Goal: Check status: Check status

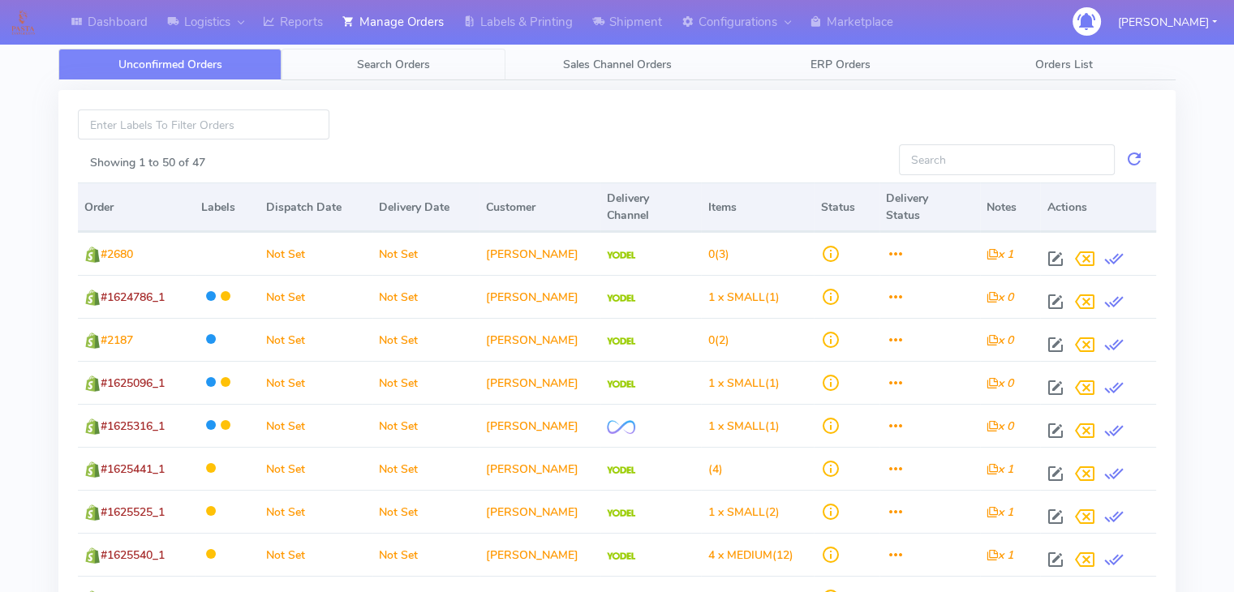
click at [410, 67] on span "Search Orders" at bounding box center [393, 64] width 73 height 15
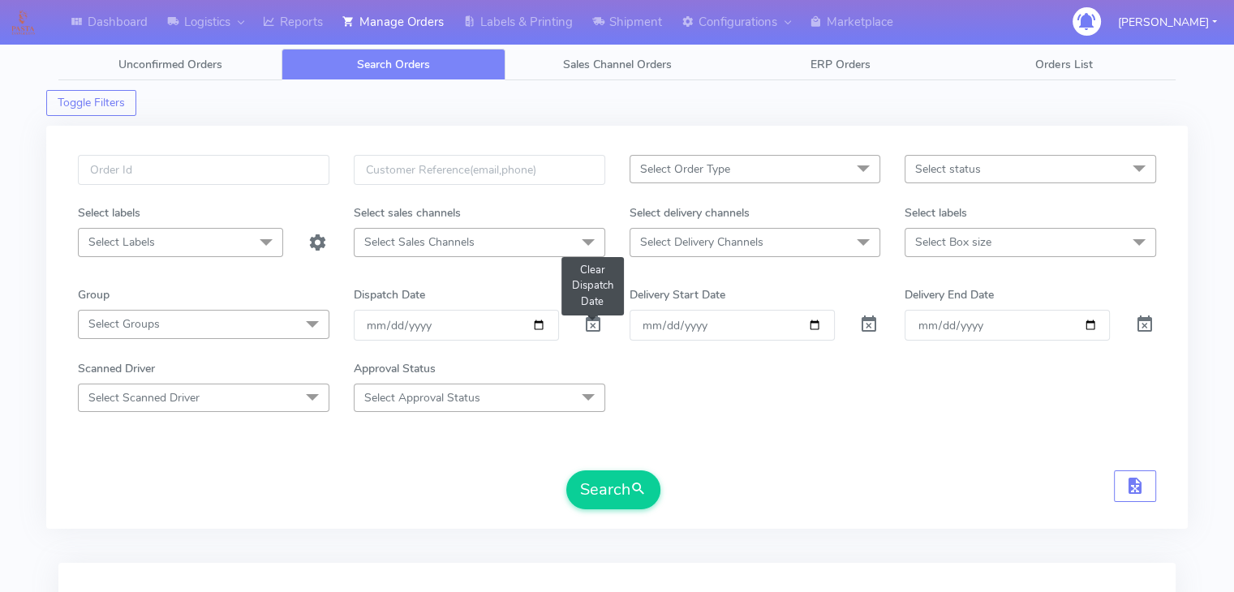
click at [587, 330] on span at bounding box center [592, 327] width 19 height 15
click at [146, 172] on input "text" at bounding box center [204, 170] width 252 height 30
drag, startPoint x: 146, startPoint y: 166, endPoint x: 103, endPoint y: 170, distance: 43.2
click at [100, 170] on input "#1602067_1" at bounding box center [204, 170] width 252 height 30
paste input "1621003"
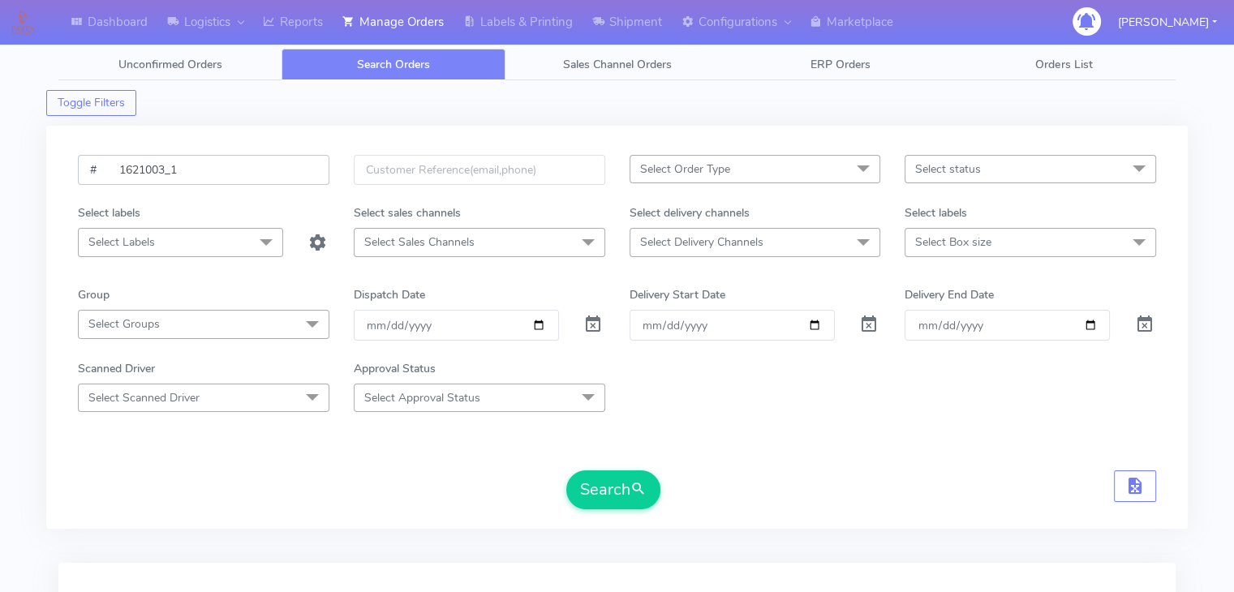
drag, startPoint x: 118, startPoint y: 170, endPoint x: 230, endPoint y: 174, distance: 112.8
click at [121, 168] on input "# 1621003_1" at bounding box center [204, 170] width 252 height 30
click at [227, 160] on input "# 1621003_1" at bounding box center [204, 170] width 252 height 30
click at [116, 170] on input "# 1621003_1" at bounding box center [204, 170] width 252 height 30
type input "#1621003_1"
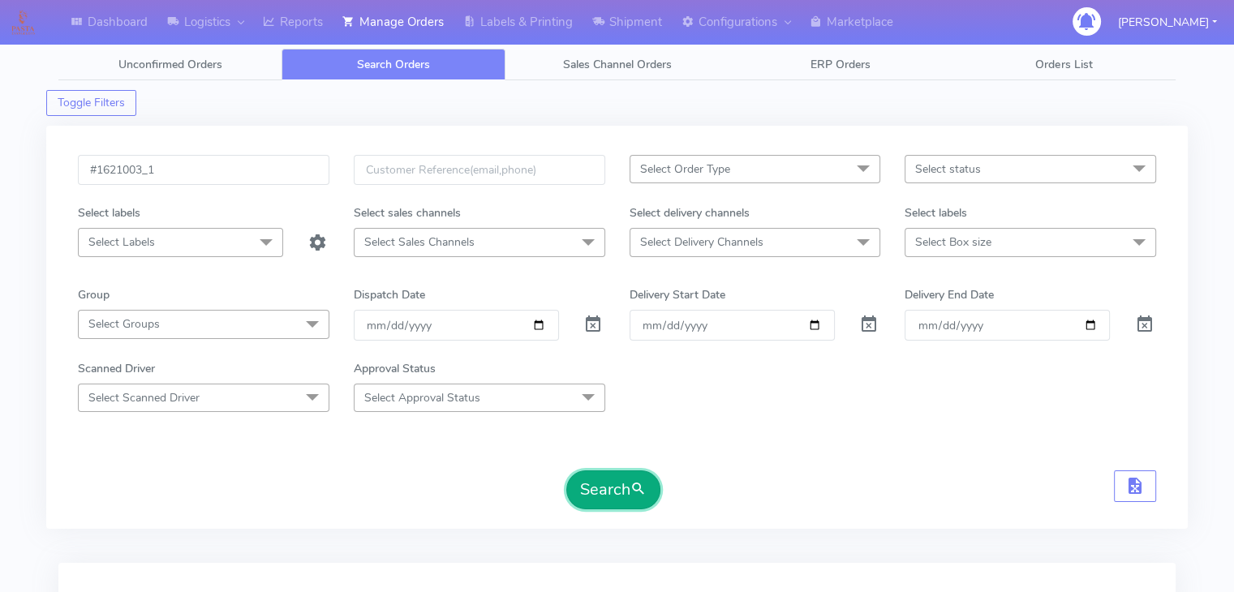
click at [617, 494] on button "Search" at bounding box center [613, 490] width 94 height 39
click at [608, 493] on button "Search" at bounding box center [613, 490] width 94 height 39
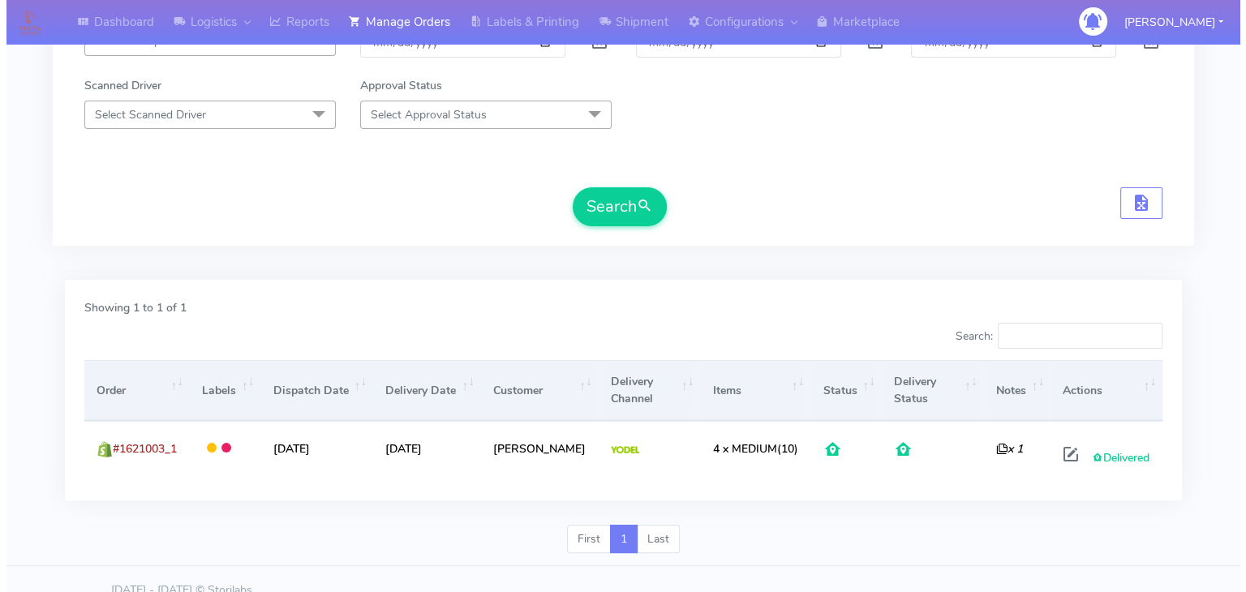
scroll to position [304, 0]
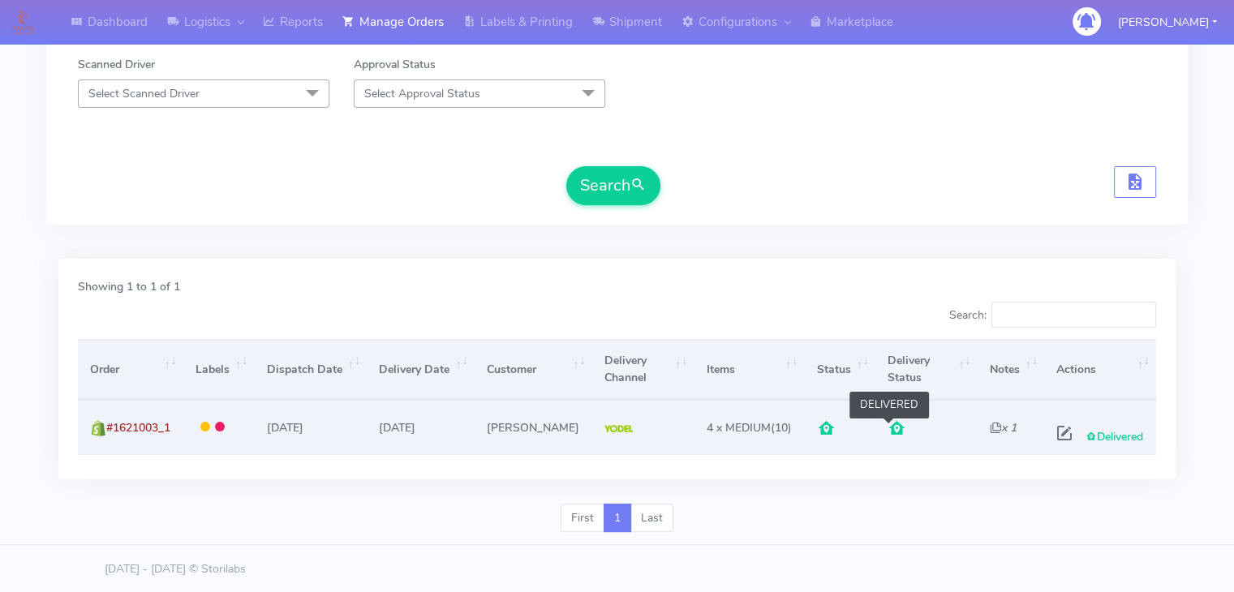
click at [888, 424] on span at bounding box center [897, 431] width 19 height 15
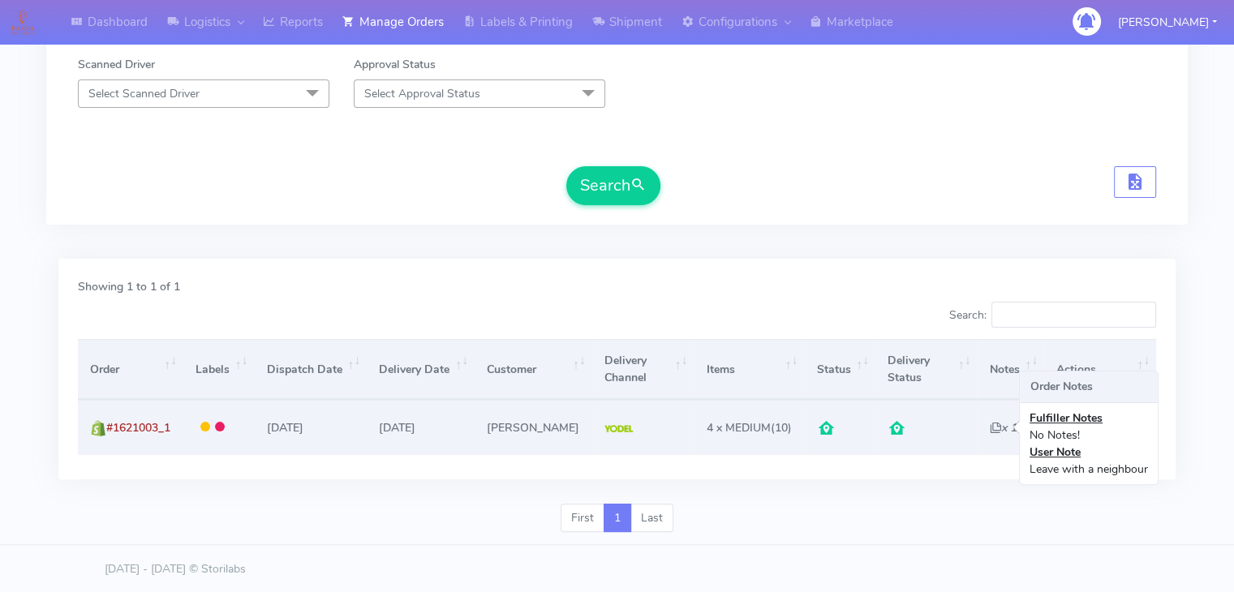
drag, startPoint x: 1000, startPoint y: 426, endPoint x: 1025, endPoint y: 426, distance: 26.0
click at [1000, 425] on icon "x 1" at bounding box center [1003, 427] width 27 height 15
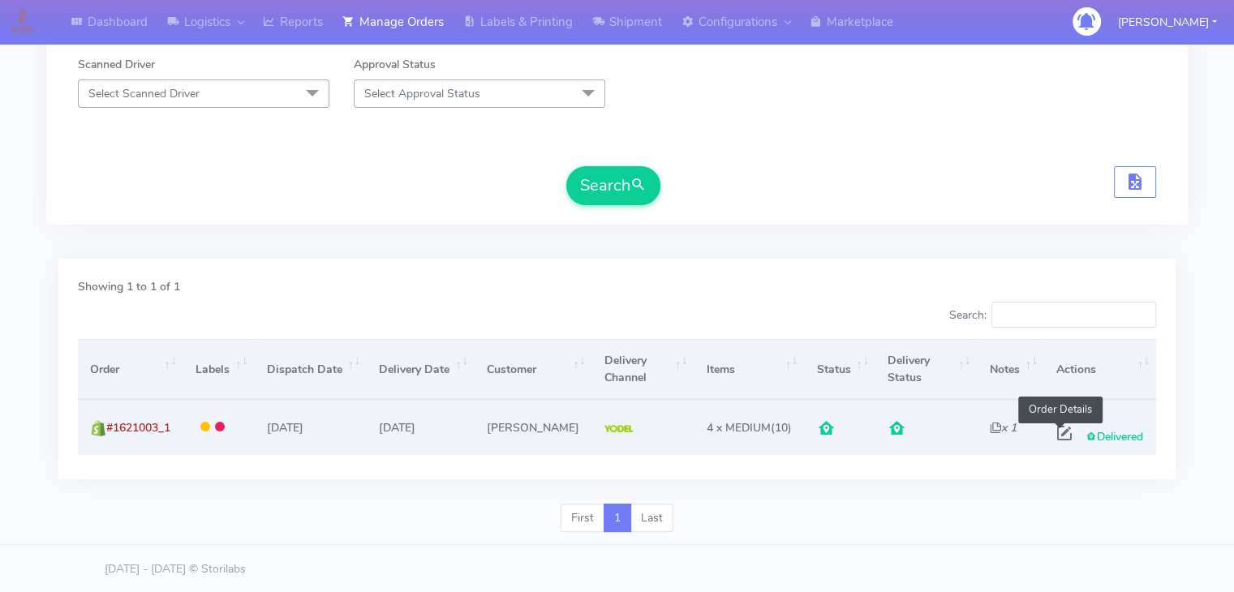
click at [1056, 429] on span at bounding box center [1064, 436] width 29 height 15
select select "5"
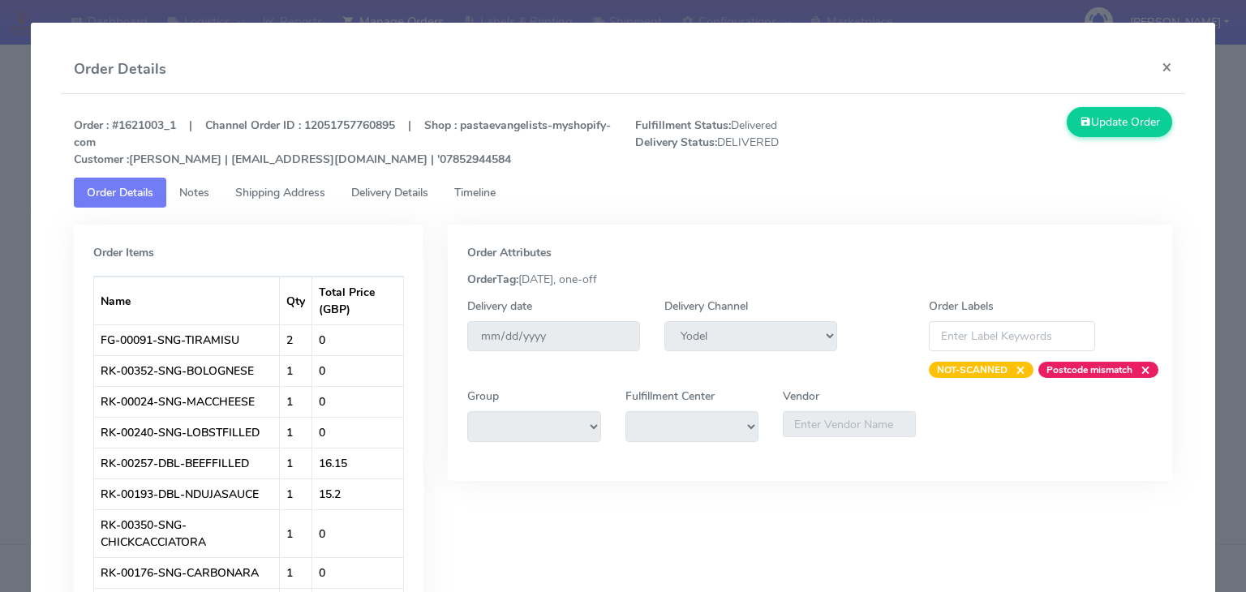
click at [399, 192] on span "Delivery Details" at bounding box center [389, 192] width 77 height 15
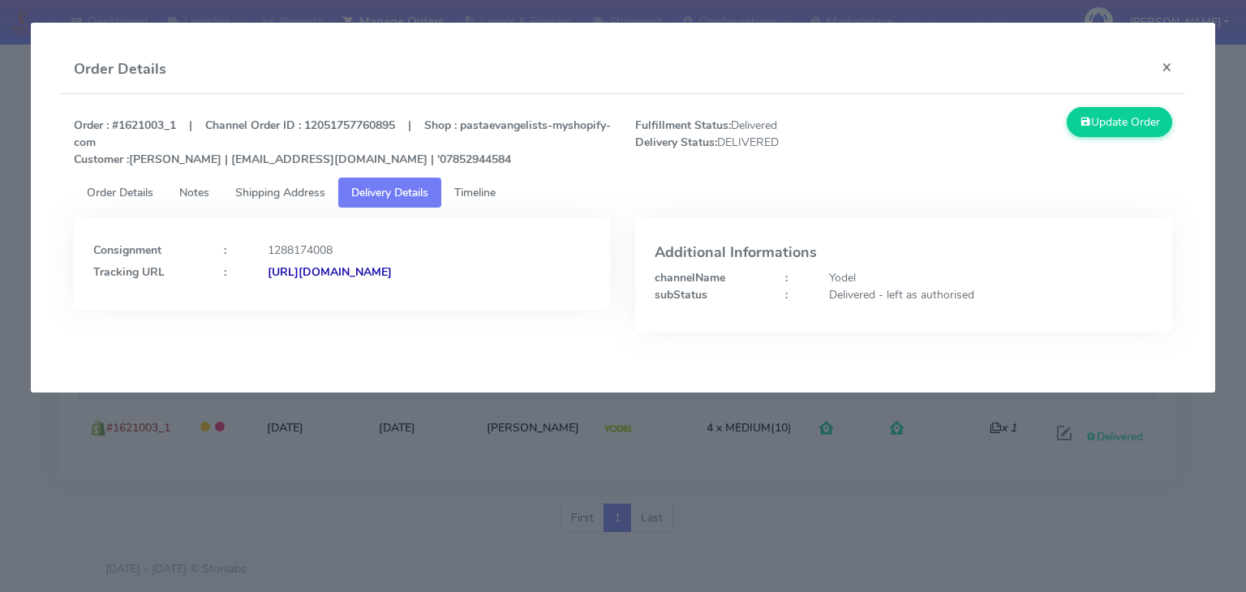
click at [193, 189] on span "Notes" at bounding box center [194, 192] width 30 height 15
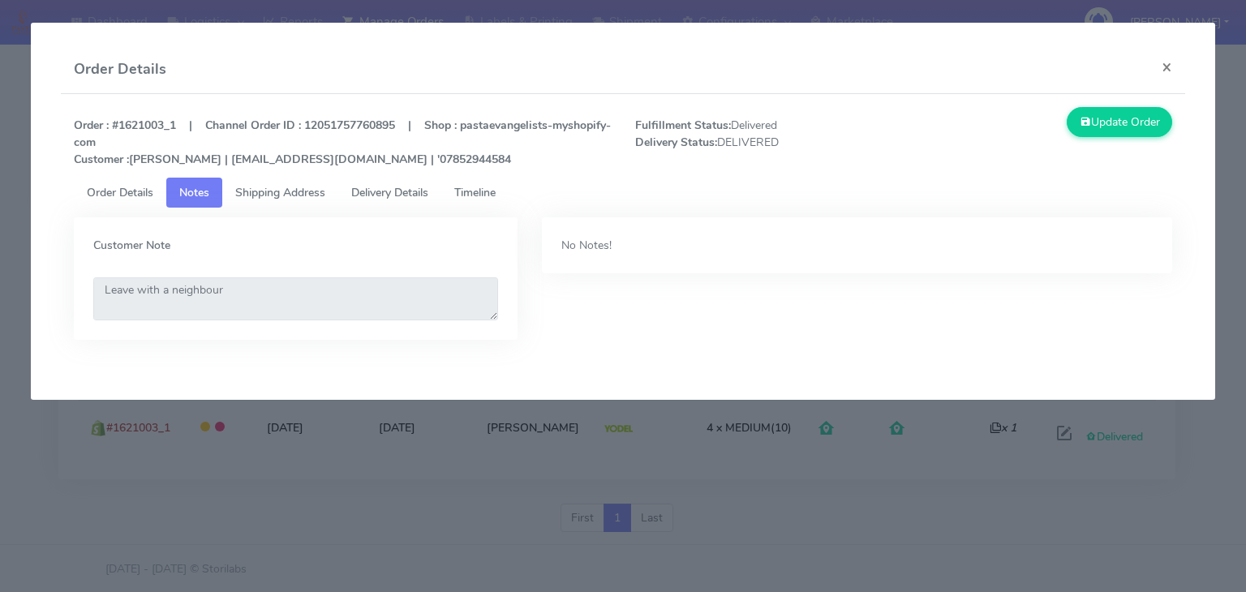
click at [140, 187] on span "Order Details" at bounding box center [120, 192] width 67 height 15
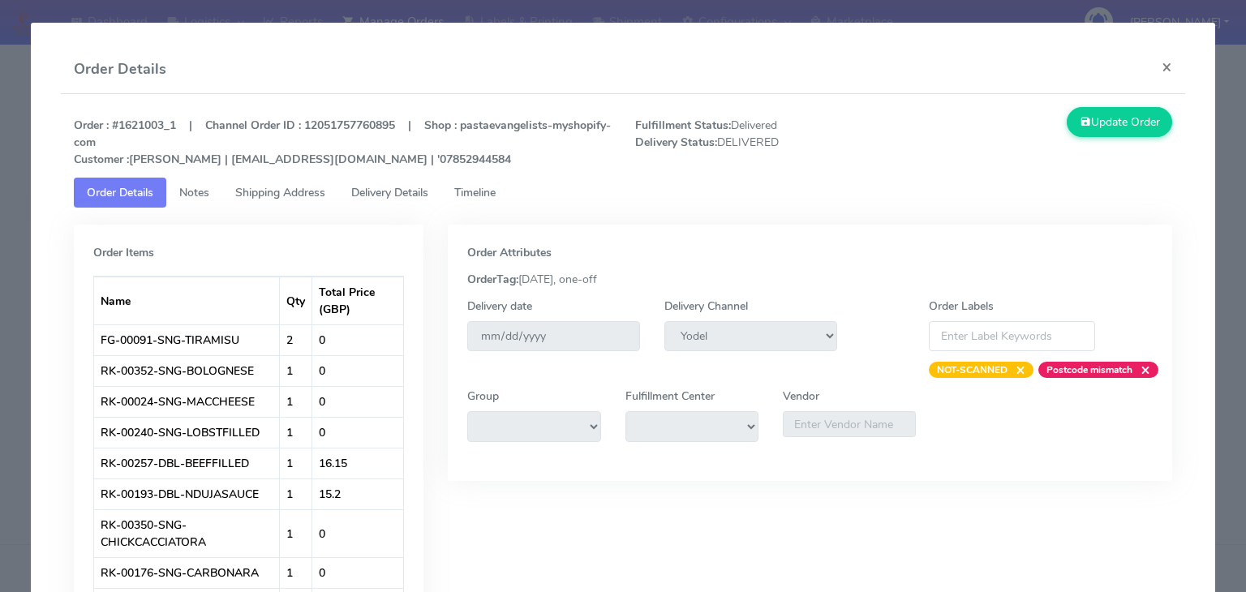
click at [279, 189] on span "Shipping Address" at bounding box center [280, 192] width 90 height 15
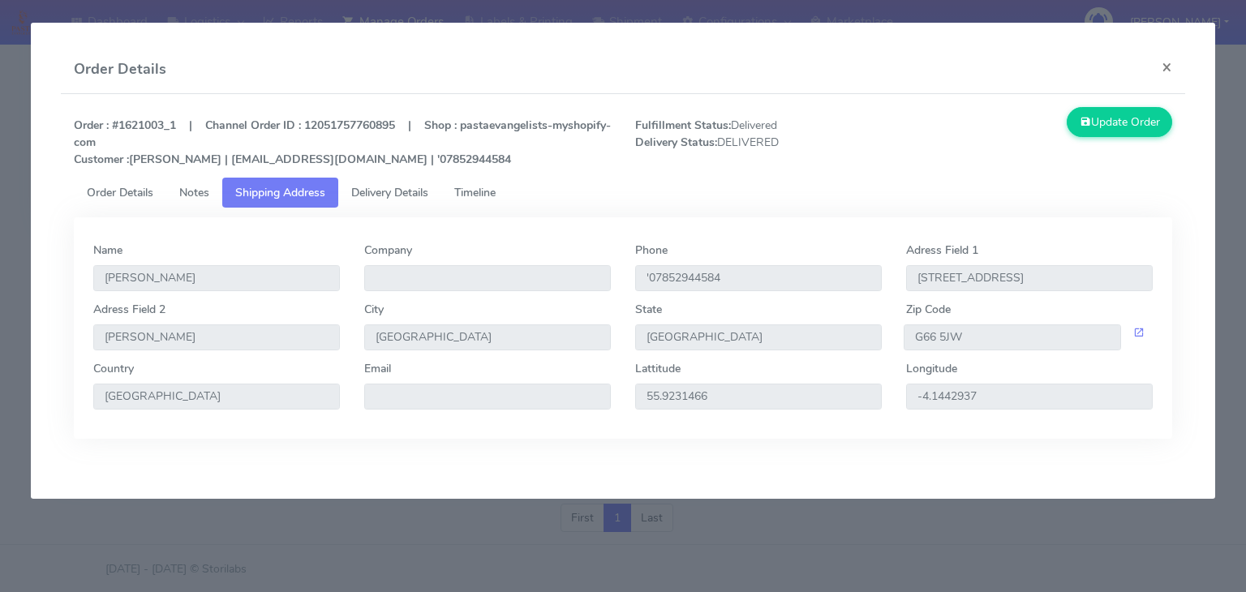
click at [393, 196] on span "Delivery Details" at bounding box center [389, 192] width 77 height 15
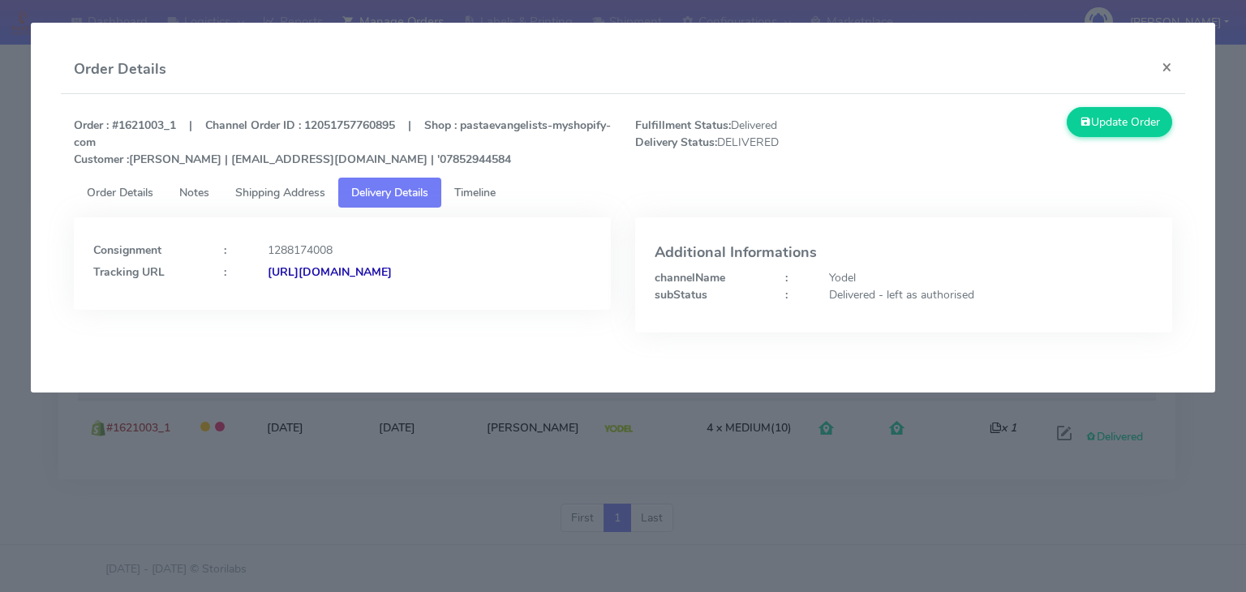
click at [477, 185] on span "Timeline" at bounding box center [474, 192] width 41 height 15
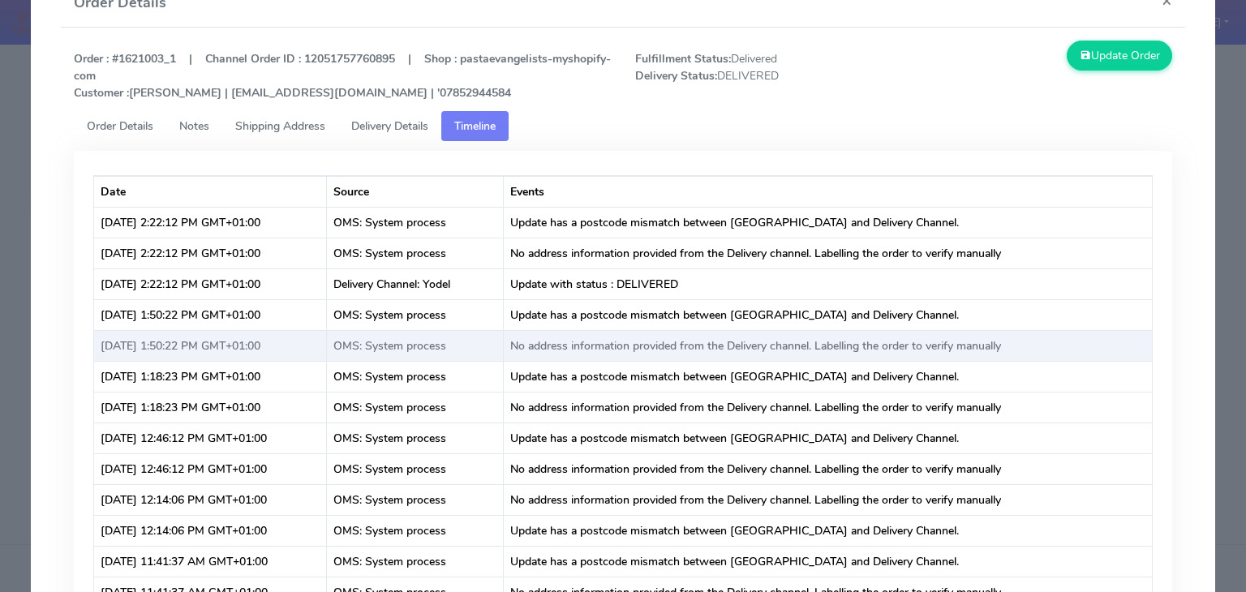
scroll to position [0, 0]
